Goal: Navigation & Orientation: Find specific page/section

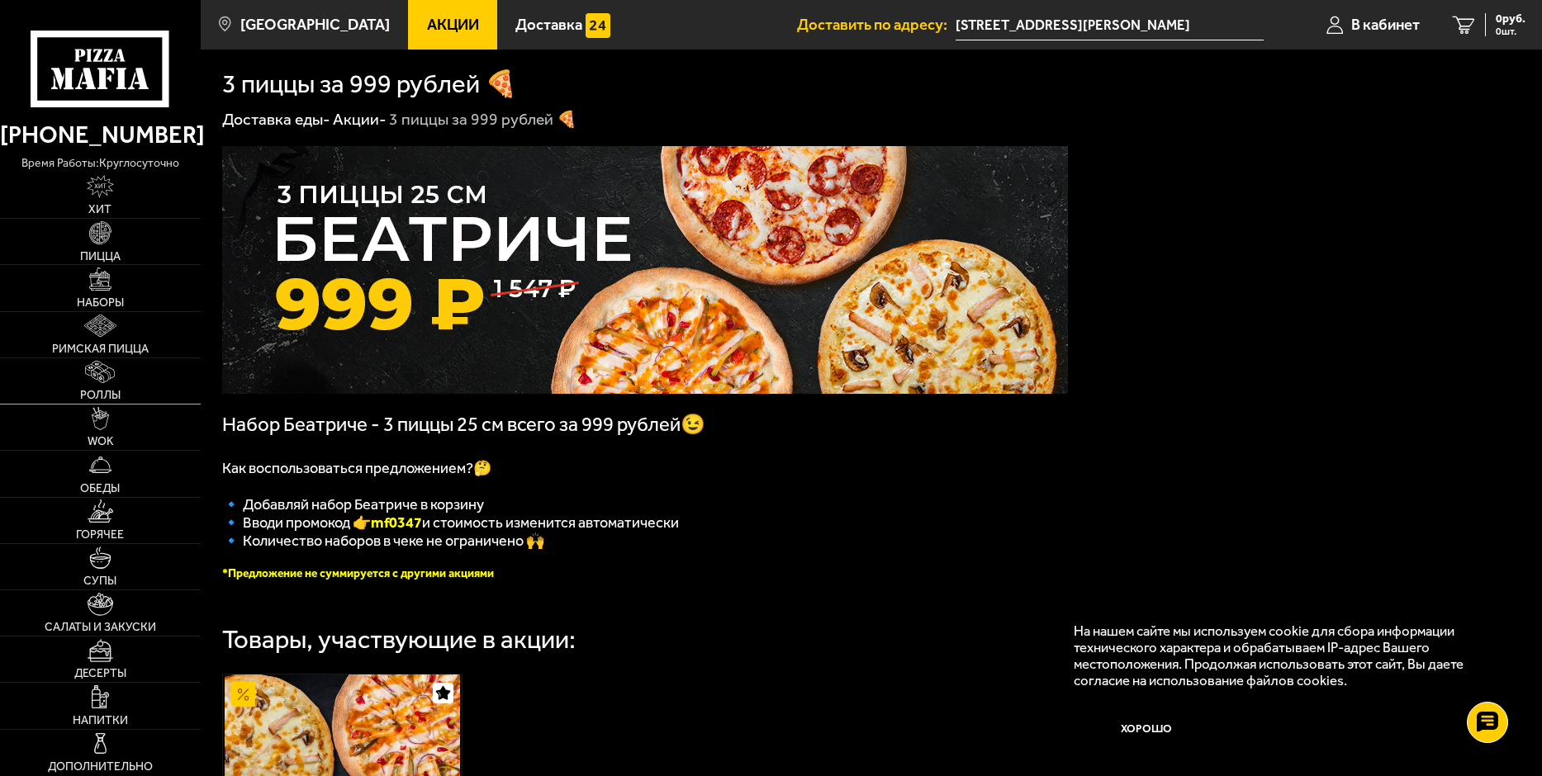
click at [83, 370] on link "Роллы" at bounding box center [100, 380] width 201 height 45
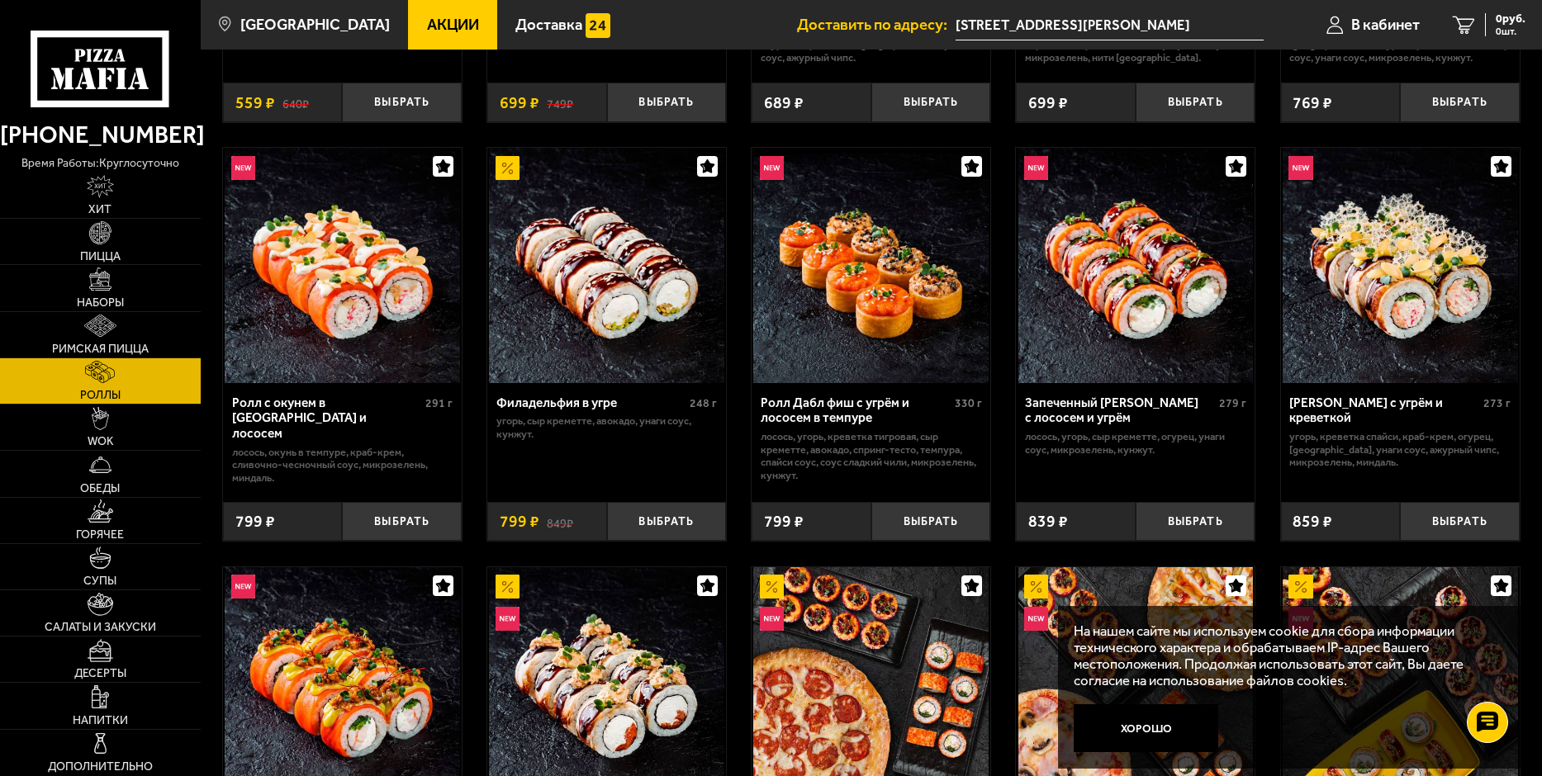
scroll to position [413, 0]
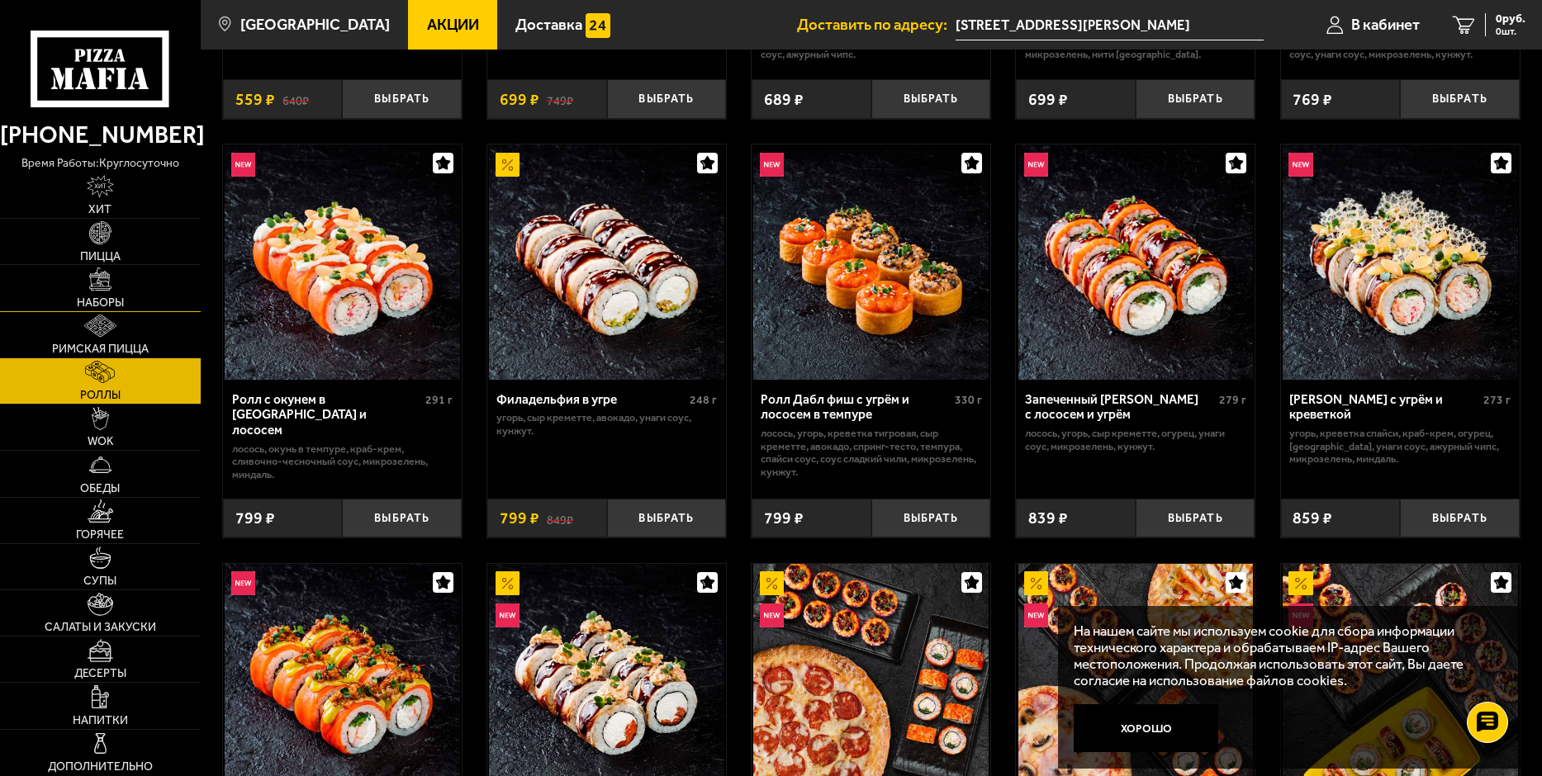
click at [101, 281] on img at bounding box center [100, 279] width 23 height 23
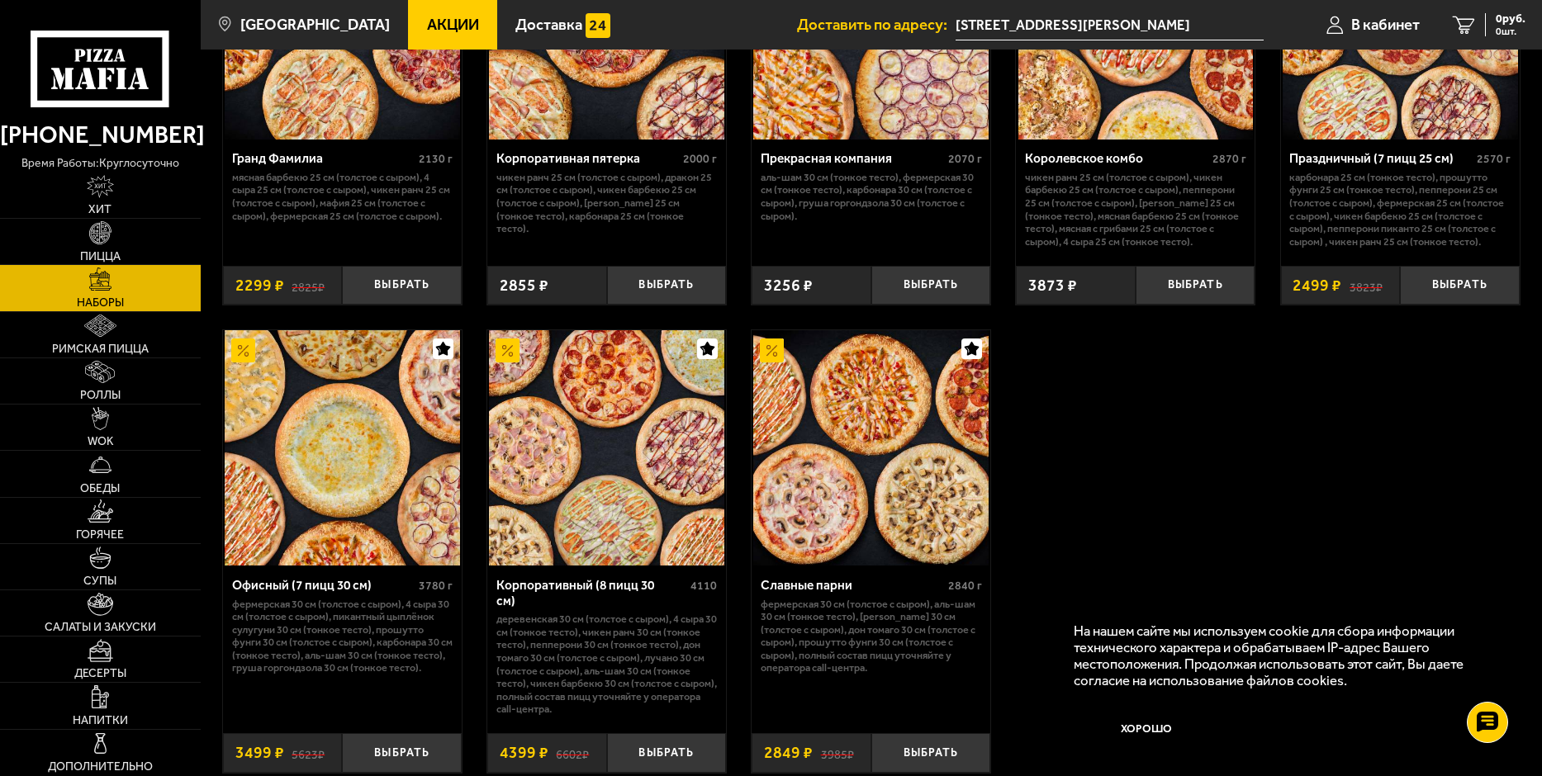
scroll to position [2303, 0]
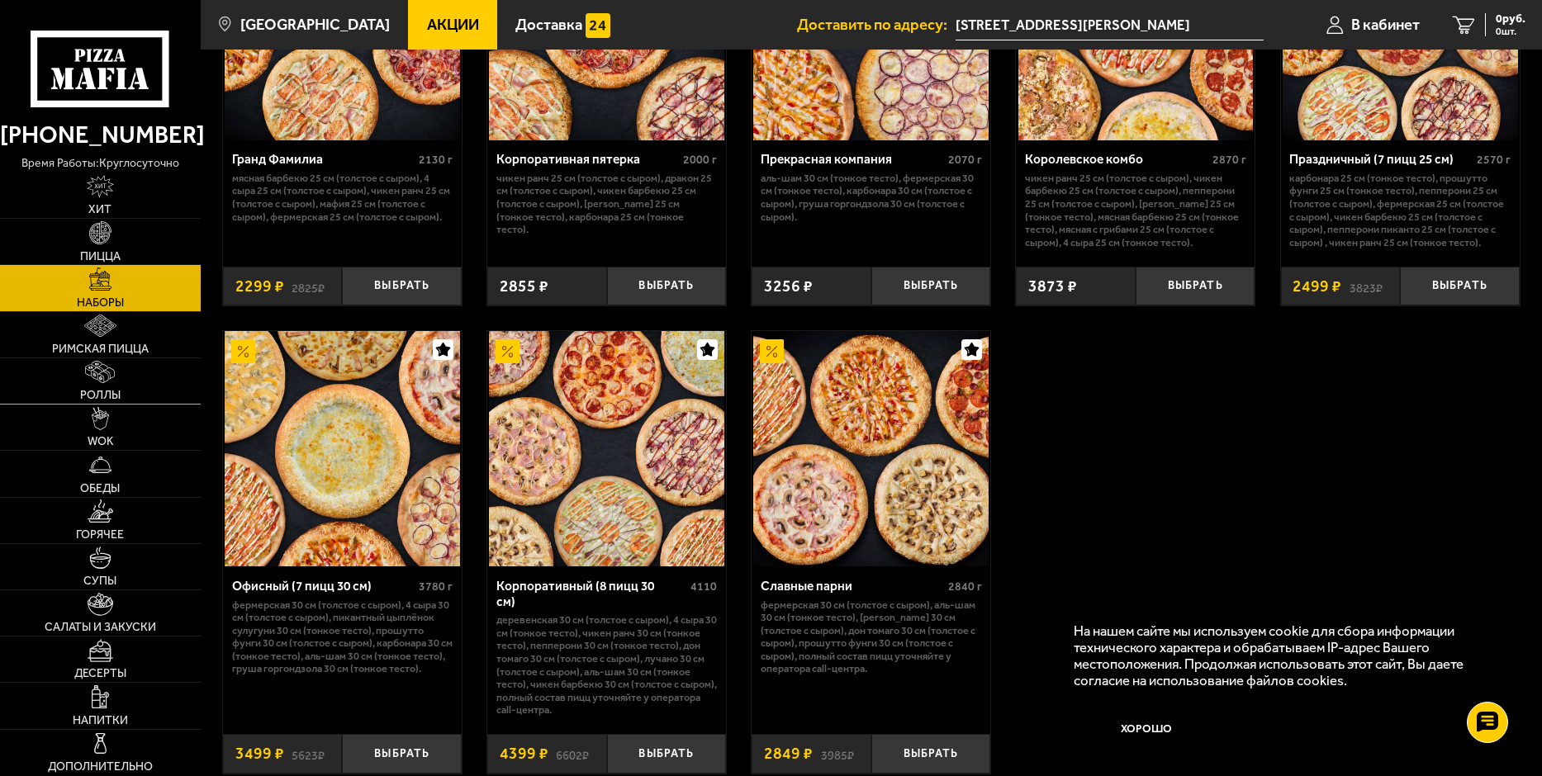
click at [103, 377] on img at bounding box center [100, 372] width 30 height 23
